Goal: Contribute content

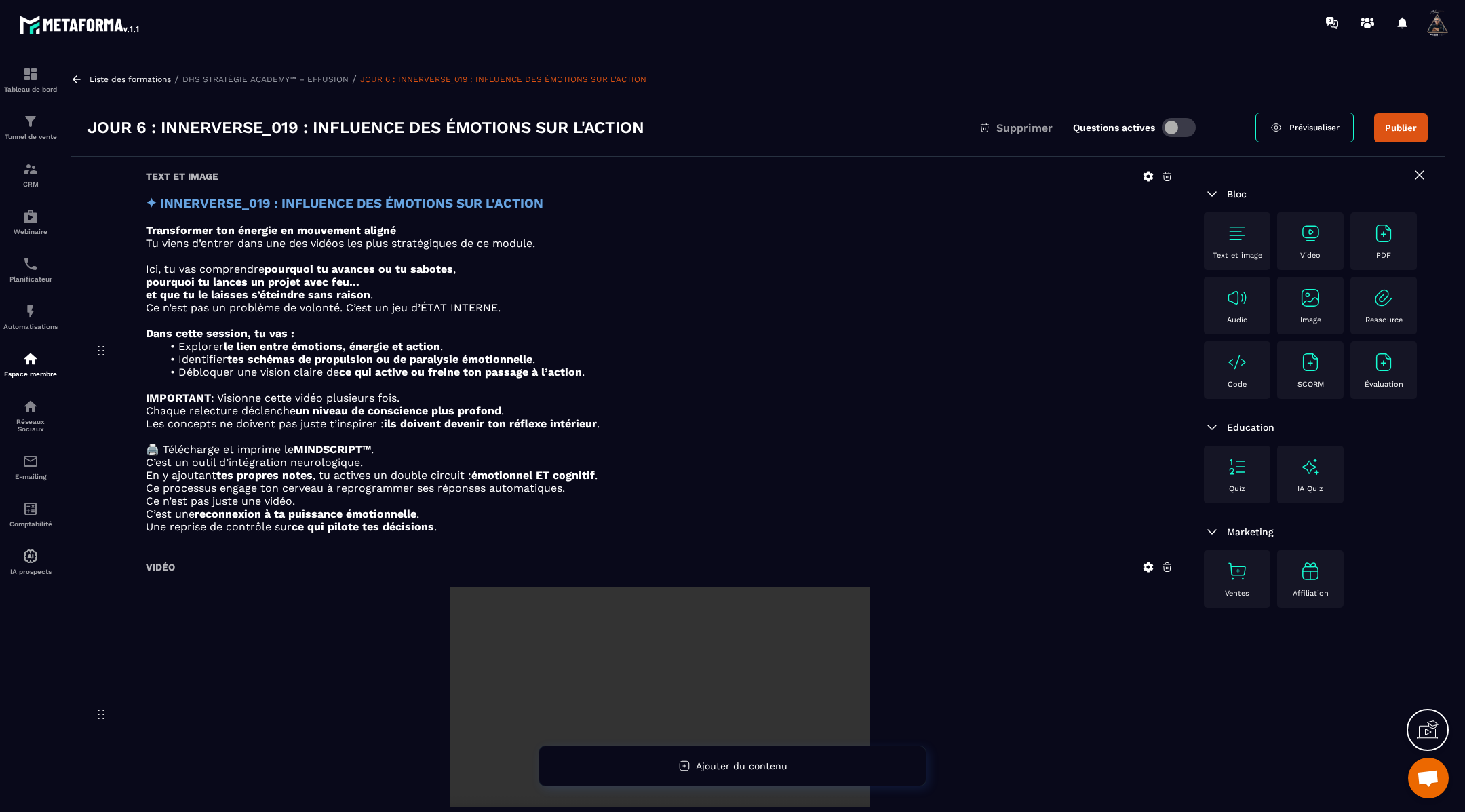
click at [79, 79] on icon at bounding box center [77, 78] width 8 height 8
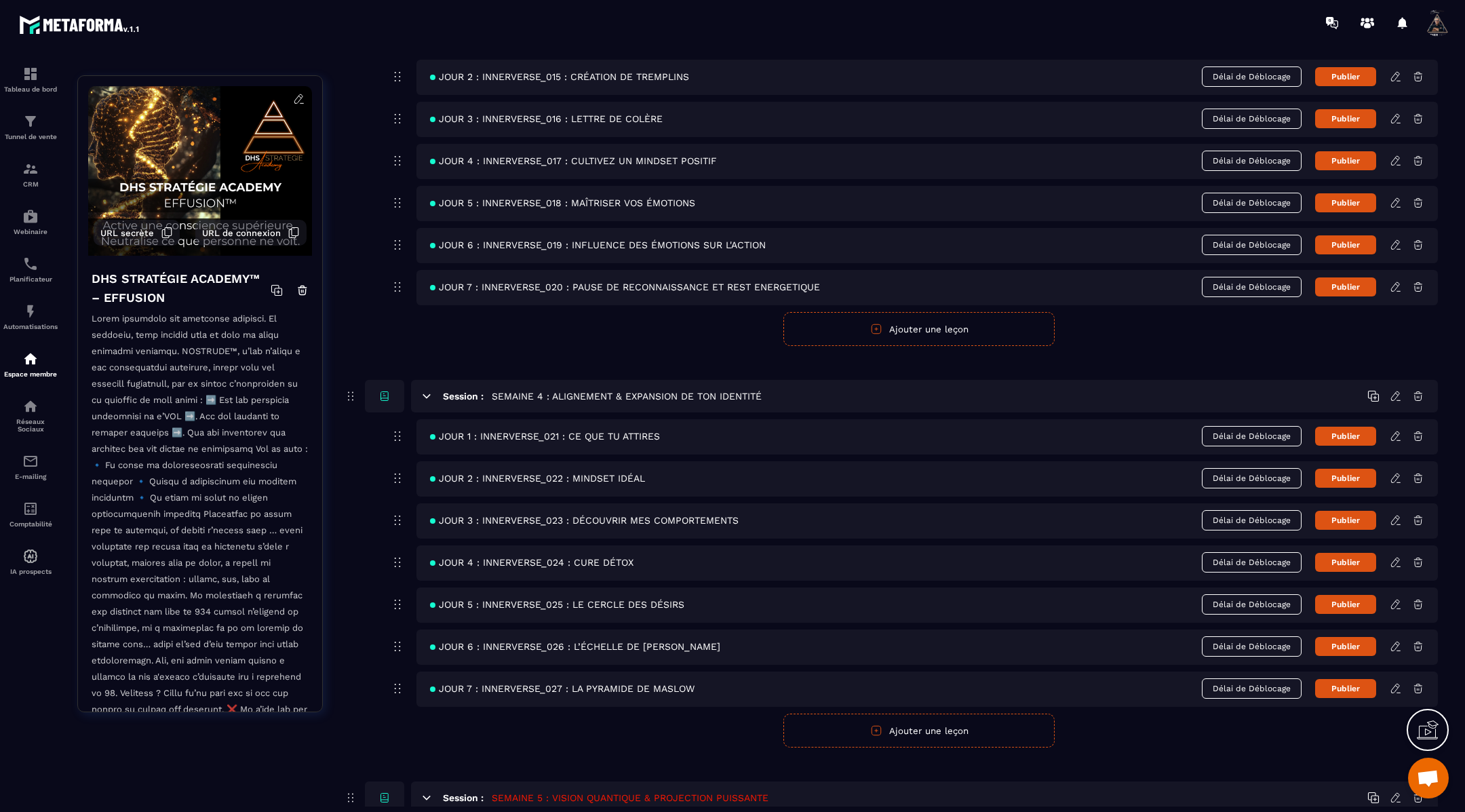
scroll to position [1146, 0]
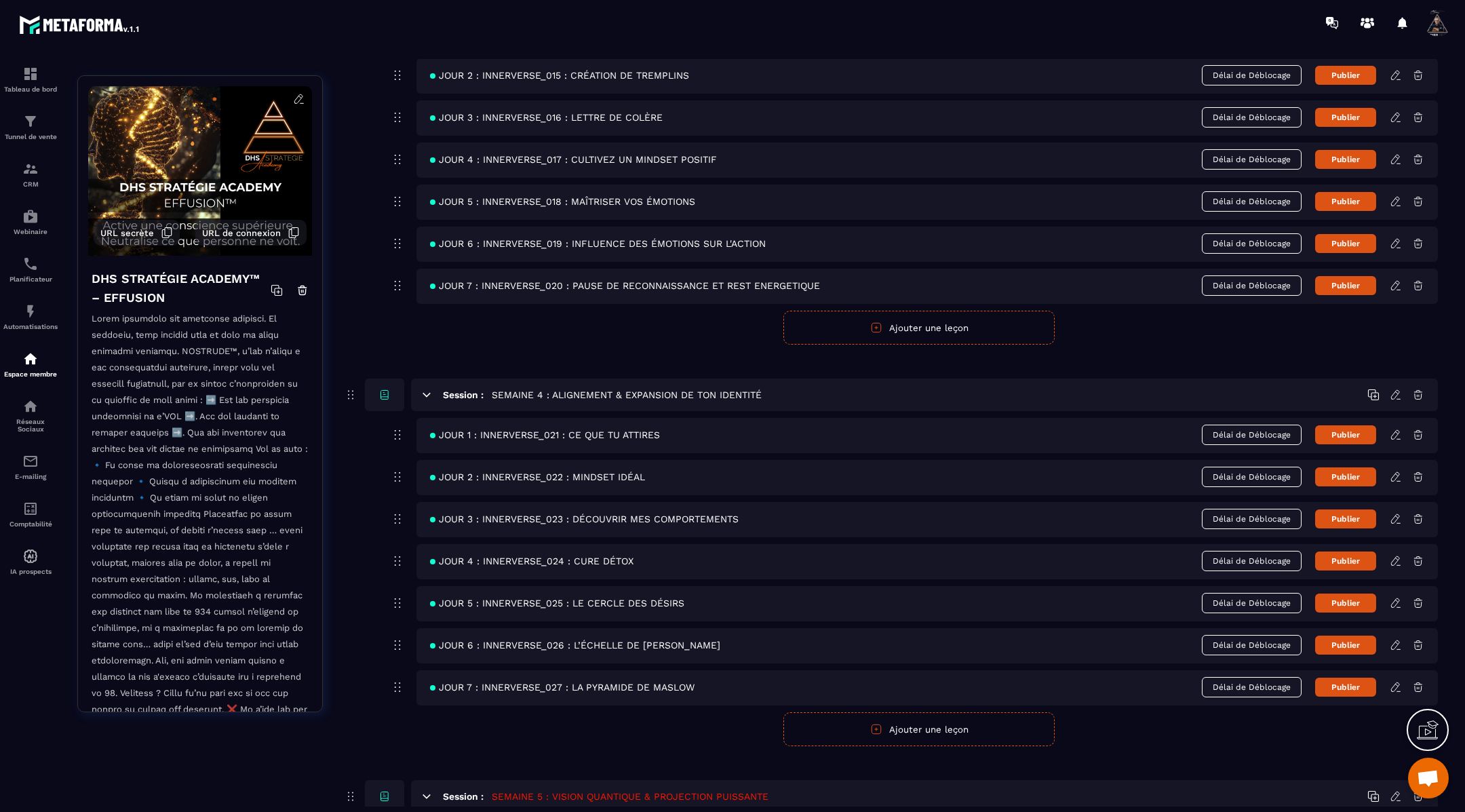
click at [1398, 279] on icon at bounding box center [1396, 285] width 13 height 13
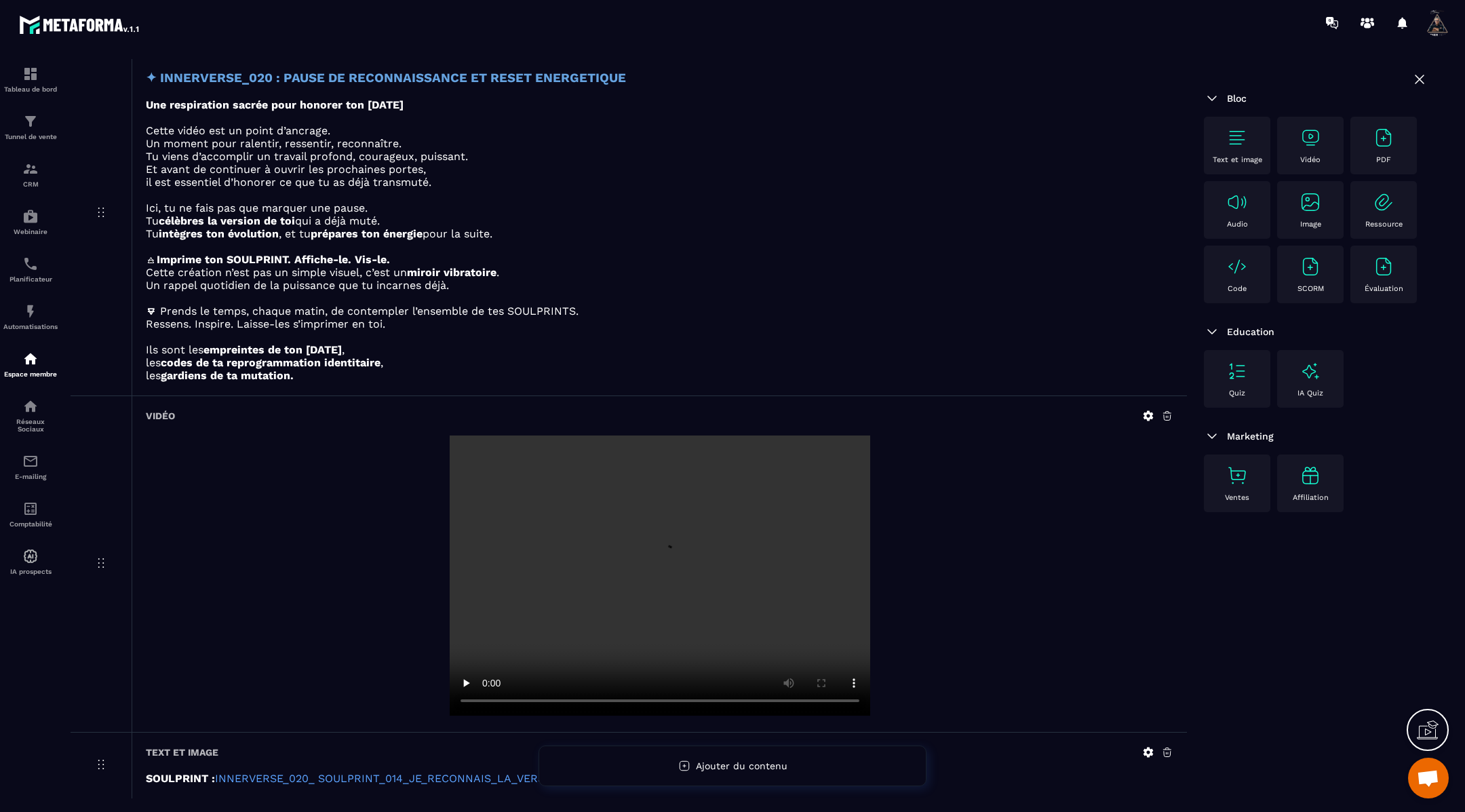
scroll to position [180, 0]
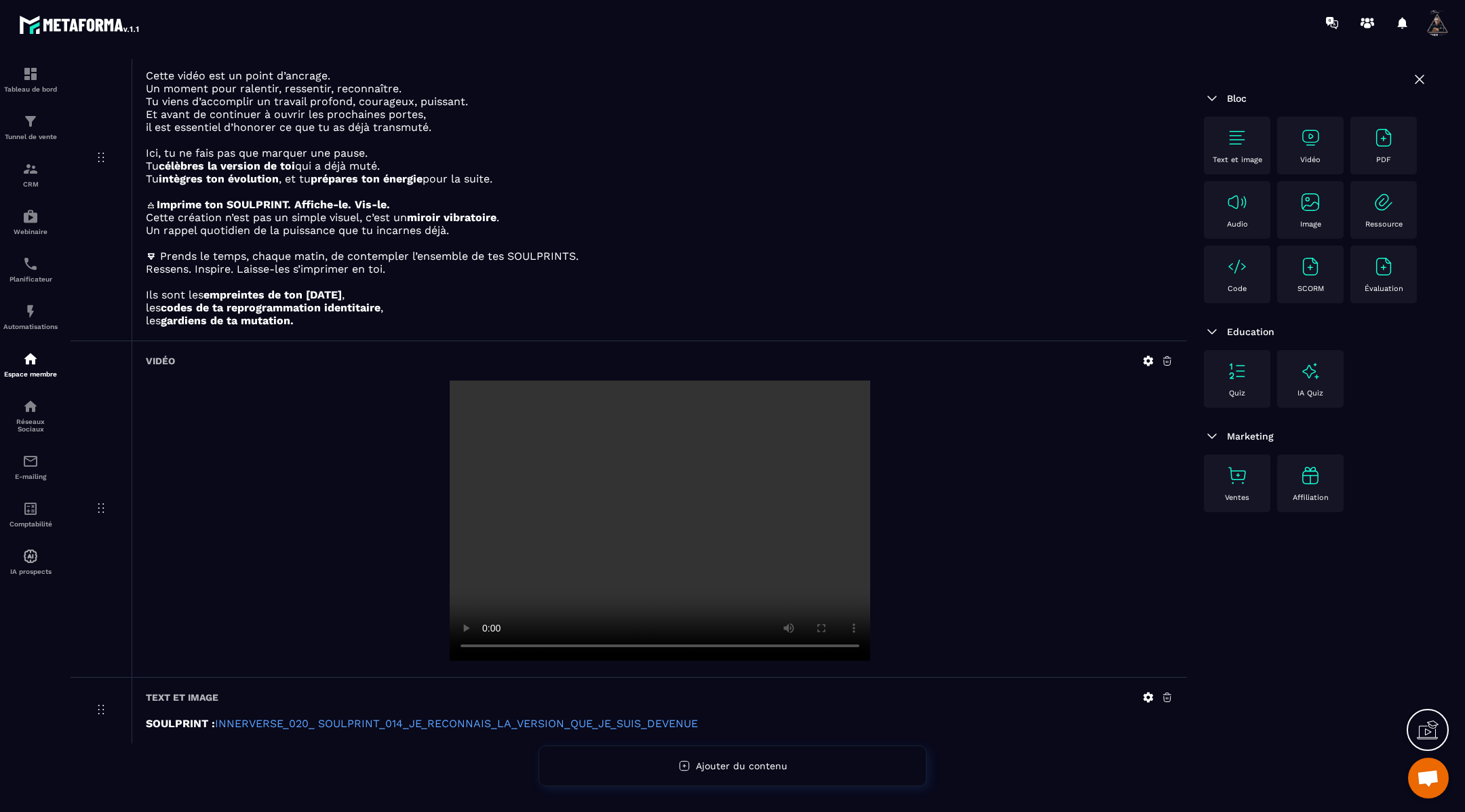
click at [1149, 358] on icon at bounding box center [1149, 361] width 10 height 10
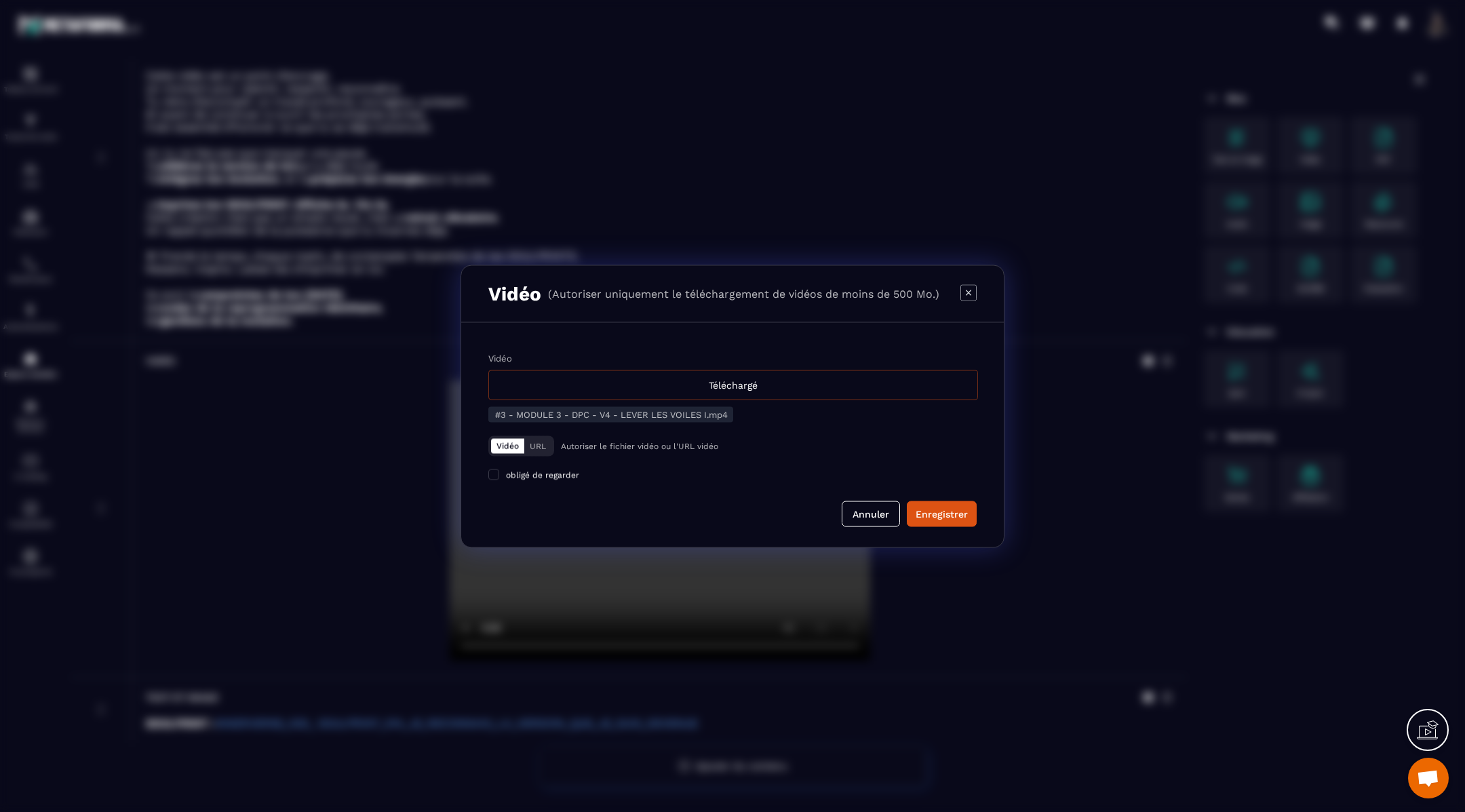
click at [744, 386] on div "Téléchargé" at bounding box center [733, 384] width 490 height 29
click at [0, 0] on input "Vidéo Téléchargé" at bounding box center [0, 0] width 0 height 0
click at [929, 507] on div "Enregistrer" at bounding box center [942, 513] width 52 height 13
